Goal: Task Accomplishment & Management: Use online tool/utility

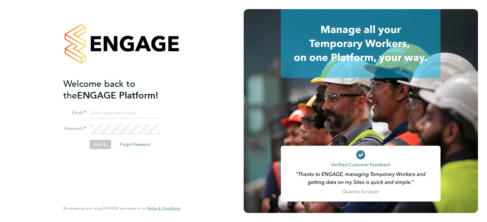
type input "[EMAIL_ADDRESS][DOMAIN_NAME]"
click at [102, 147] on button "Sign In" at bounding box center [101, 144] width 22 height 9
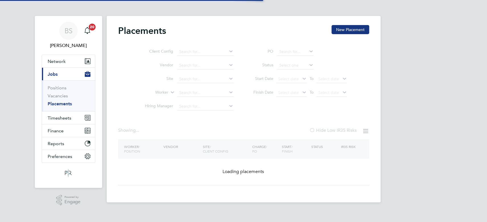
type input "Countryside Properties UK Ltd"
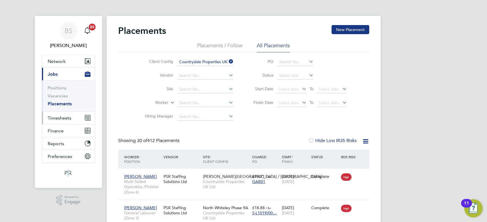
click at [58, 121] on button "Timesheets" at bounding box center [68, 118] width 53 height 13
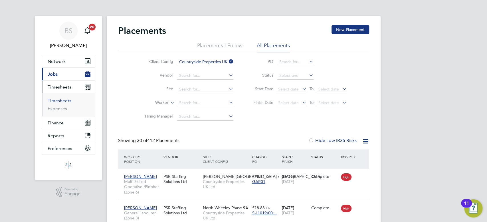
click at [61, 100] on link "Timesheets" at bounding box center [60, 100] width 24 height 5
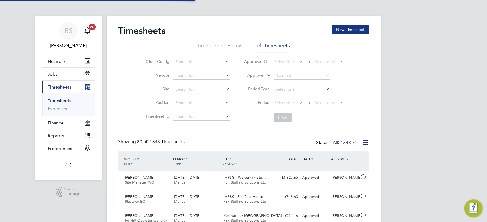
click at [265, 74] on icon at bounding box center [265, 73] width 0 height 5
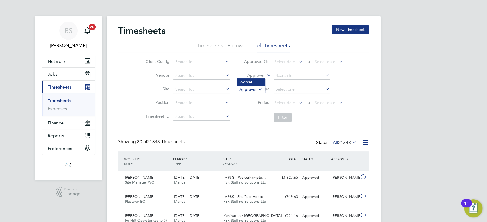
click at [258, 80] on li "Worker" at bounding box center [251, 81] width 28 height 7
click at [303, 76] on input at bounding box center [301, 76] width 56 height 8
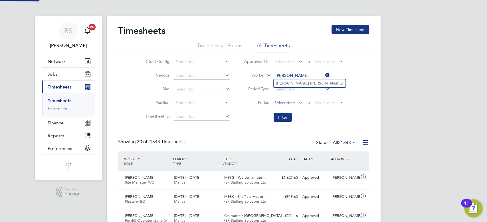
drag, startPoint x: 307, startPoint y: 81, endPoint x: 287, endPoint y: 105, distance: 31.0
click at [310, 82] on b "Campbell" at bounding box center [326, 83] width 33 height 5
type input "Andrew Campbell"
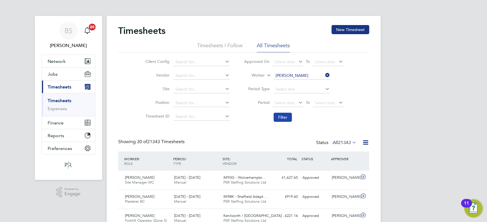
click at [281, 119] on button "Filter" at bounding box center [282, 117] width 18 height 9
drag, startPoint x: 285, startPoint y: 115, endPoint x: 382, endPoint y: -33, distance: 177.2
click at [283, 115] on button "Filter" at bounding box center [282, 117] width 18 height 9
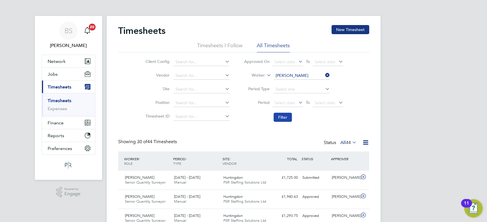
click at [285, 122] on button "Filter" at bounding box center [282, 117] width 18 height 9
